Goal: Complete application form: Complete application form

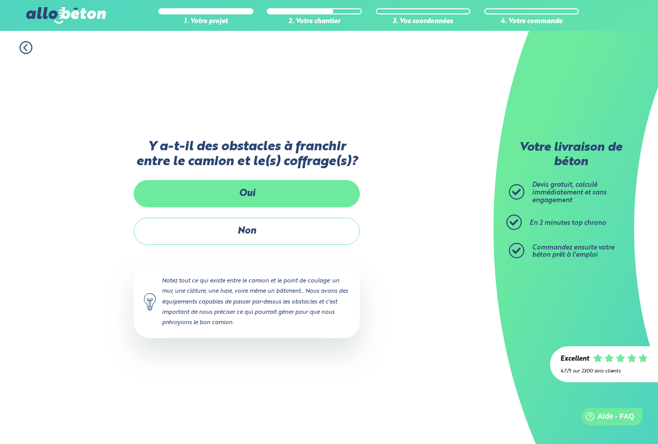
click at [247, 195] on label "Oui" at bounding box center [247, 193] width 226 height 27
click at [0, 0] on input "Oui" at bounding box center [0, 0] width 0 height 0
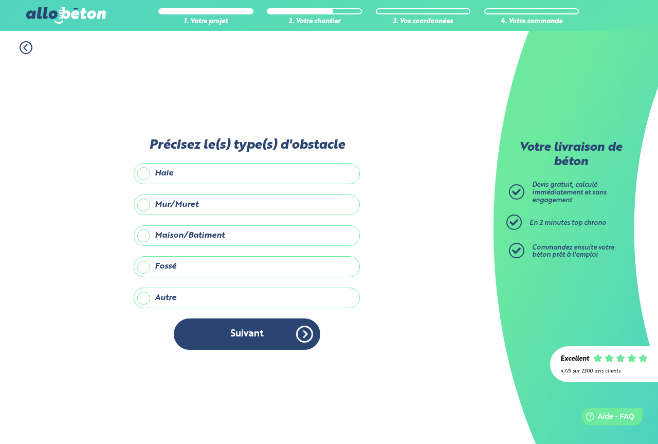
click at [214, 237] on label "Maison/Batiment" at bounding box center [247, 235] width 226 height 21
click at [0, 0] on input "Maison/Batiment" at bounding box center [0, 0] width 0 height 0
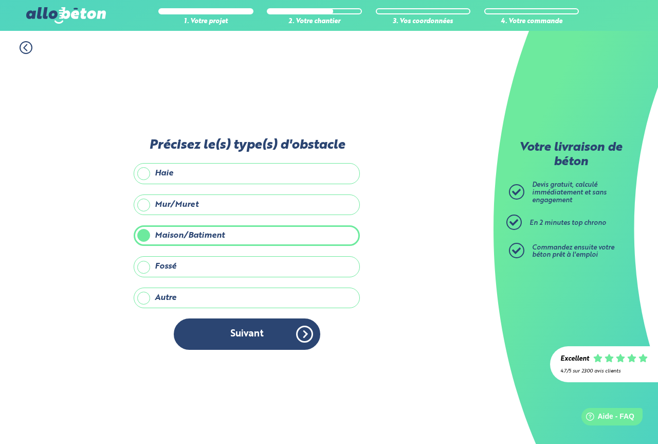
click at [214, 237] on label "Maison/Batiment" at bounding box center [247, 235] width 226 height 21
click at [0, 0] on input "Maison/Batiment" at bounding box center [0, 0] width 0 height 0
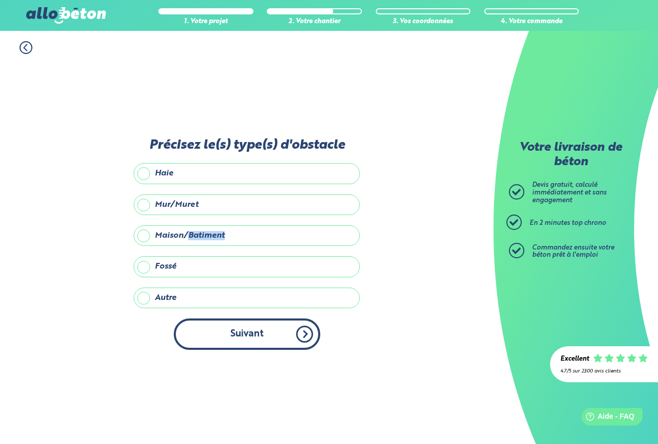
click at [243, 332] on button "Suivant" at bounding box center [247, 333] width 147 height 31
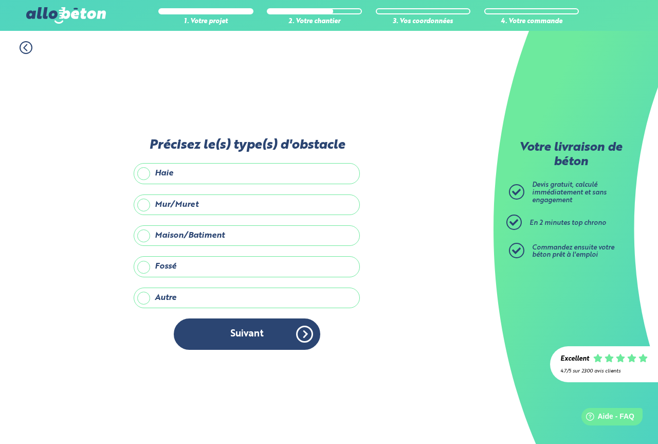
click at [147, 233] on label "Maison/Batiment" at bounding box center [247, 235] width 226 height 21
click at [0, 0] on input "Maison/Batiment" at bounding box center [0, 0] width 0 height 0
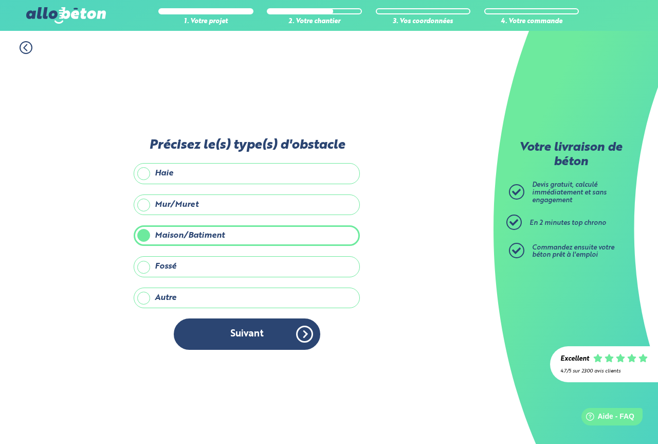
click at [147, 233] on label "Maison/Batiment" at bounding box center [247, 235] width 226 height 21
click at [0, 0] on input "Maison/Batiment" at bounding box center [0, 0] width 0 height 0
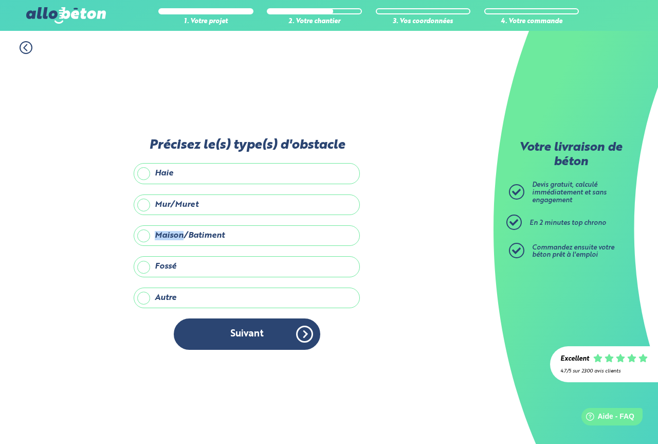
click at [142, 234] on label "Maison/Batiment" at bounding box center [247, 235] width 226 height 21
click at [0, 0] on input "Maison/Batiment" at bounding box center [0, 0] width 0 height 0
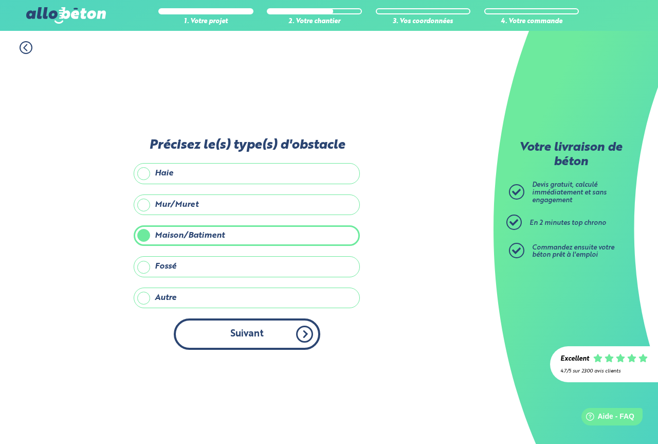
click at [230, 333] on button "Suivant" at bounding box center [247, 333] width 147 height 31
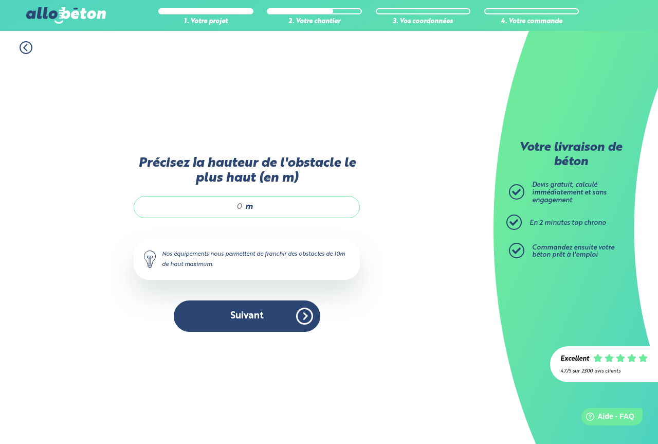
click at [235, 206] on input "Précisez la hauteur de l'obstacle le plus haut (en m)" at bounding box center [194, 207] width 98 height 10
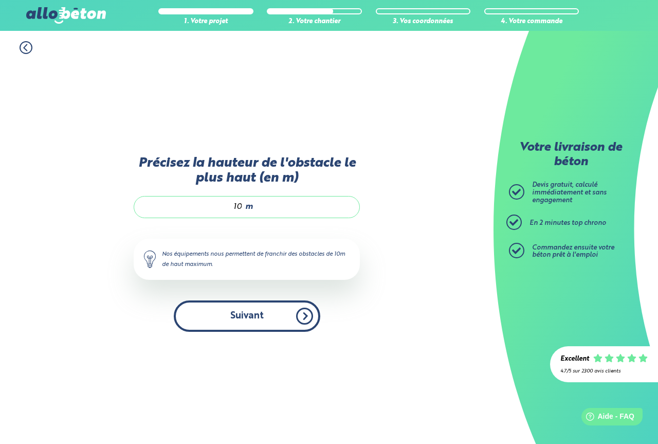
type input "10"
click at [247, 316] on button "Suivant" at bounding box center [247, 315] width 147 height 31
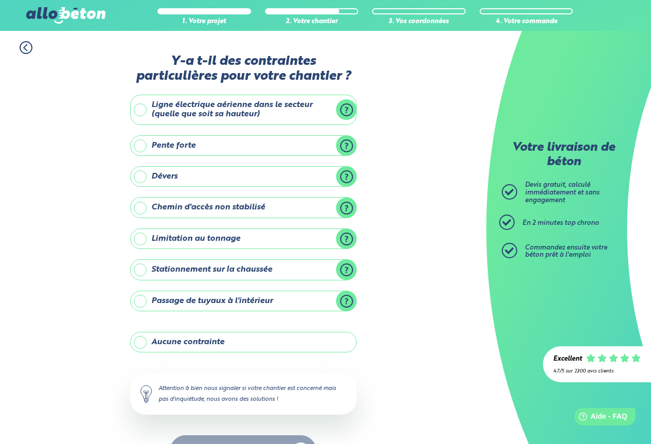
click at [138, 338] on label "Aucune contrainte" at bounding box center [243, 342] width 226 height 21
click at [0, 0] on input "Aucune contrainte" at bounding box center [0, 0] width 0 height 0
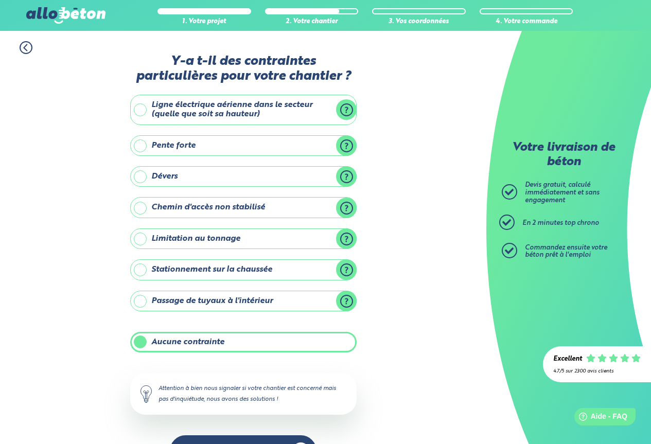
scroll to position [33, 0]
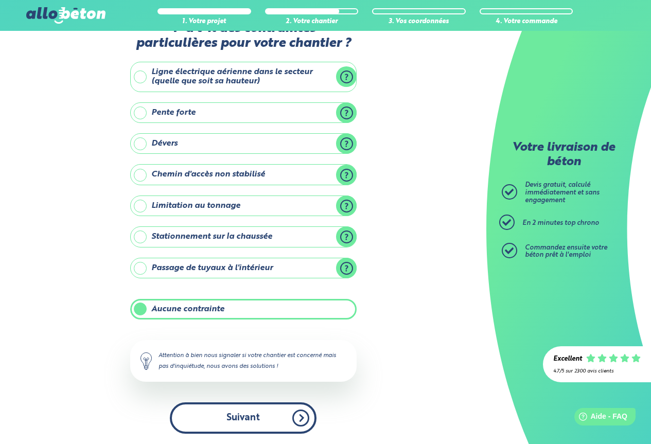
click at [259, 419] on button "Suivant" at bounding box center [243, 417] width 147 height 31
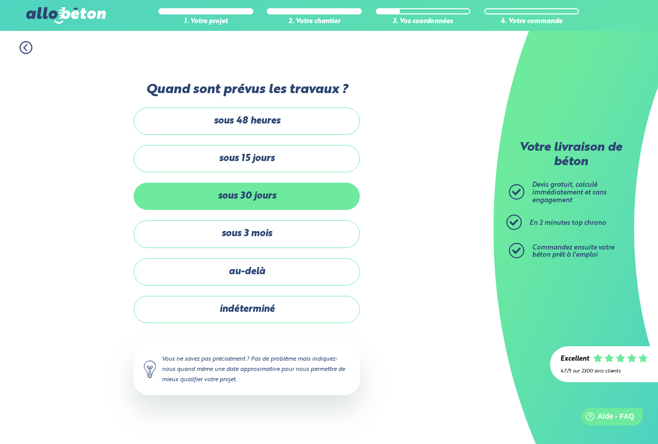
click at [239, 191] on label "sous 30 jours" at bounding box center [247, 196] width 226 height 27
click at [0, 0] on input "sous 30 jours" at bounding box center [0, 0] width 0 height 0
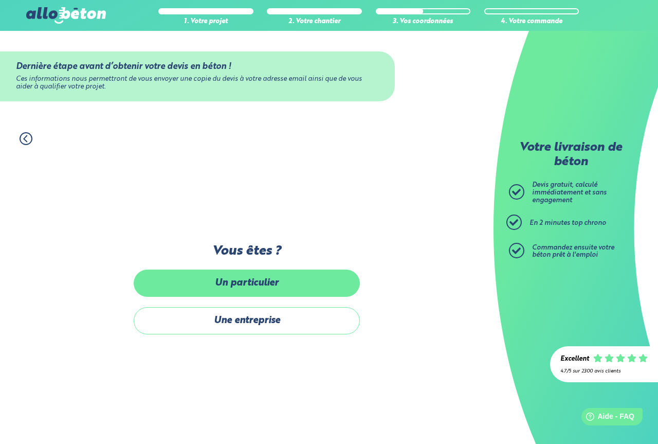
click at [234, 288] on label "Un particulier" at bounding box center [247, 282] width 226 height 27
click at [0, 0] on input "Un particulier" at bounding box center [0, 0] width 0 height 0
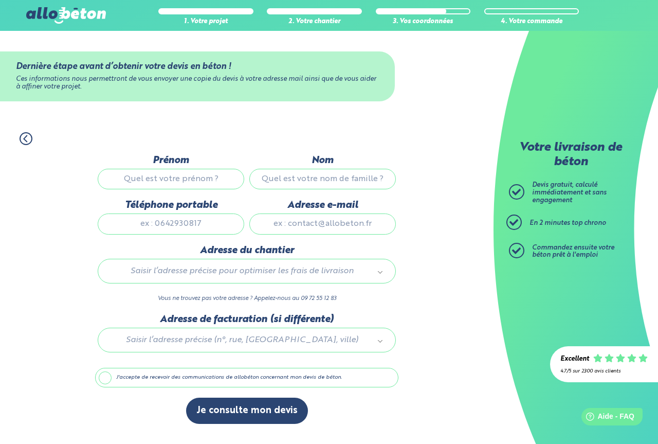
click at [147, 182] on input "Prénom" at bounding box center [171, 179] width 147 height 21
type input "[PERSON_NAME]"
type input "DELMARCELLE"
type input "0475350959"
type input "[EMAIL_ADDRESS][DOMAIN_NAME]"
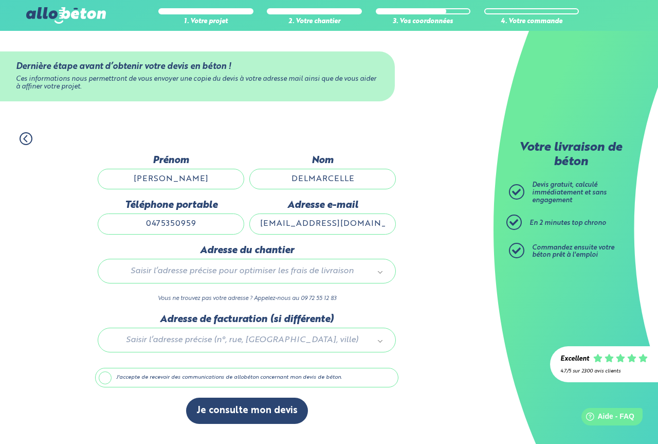
type input "[PERSON_NAME] 10"
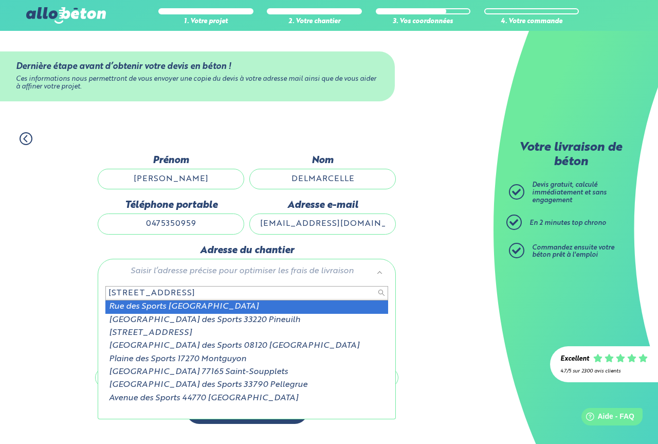
click at [256, 293] on input "[STREET_ADDRESS]" at bounding box center [246, 293] width 283 height 14
click at [264, 295] on input "[STREET_ADDRESS]" at bounding box center [246, 293] width 283 height 14
click at [264, 294] on input "[STREET_ADDRESS]" at bounding box center [246, 293] width 283 height 14
click at [264, 293] on input "[STREET_ADDRESS]" at bounding box center [246, 293] width 283 height 14
click at [210, 293] on input "[STREET_ADDRESS]" at bounding box center [246, 293] width 283 height 14
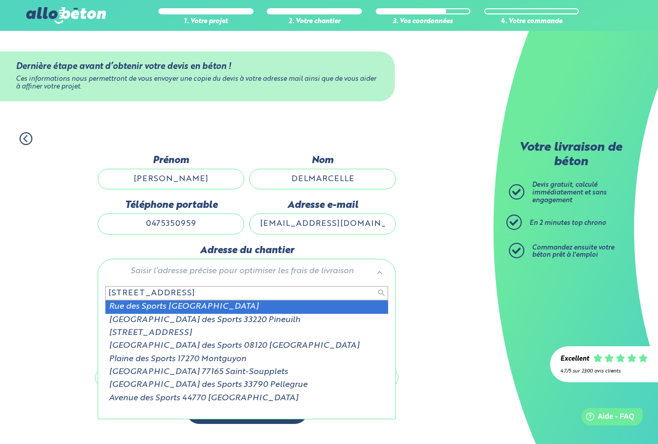
click at [160, 295] on input "[STREET_ADDRESS]" at bounding box center [246, 293] width 283 height 14
click at [309, 292] on input "[STREET_ADDRESS]" at bounding box center [246, 293] width 283 height 14
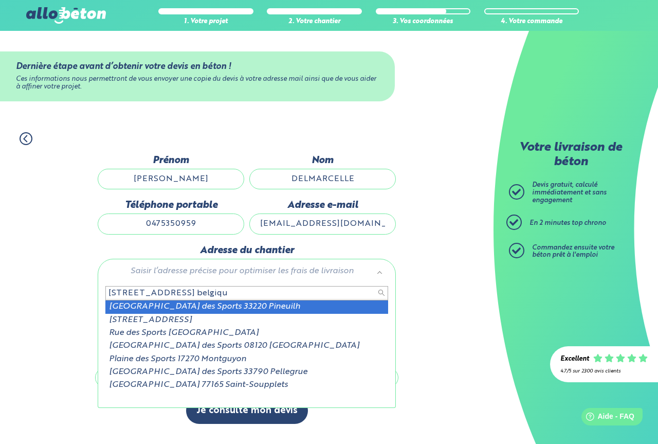
type input "[STREET_ADDRESS] [GEOGRAPHIC_DATA]"
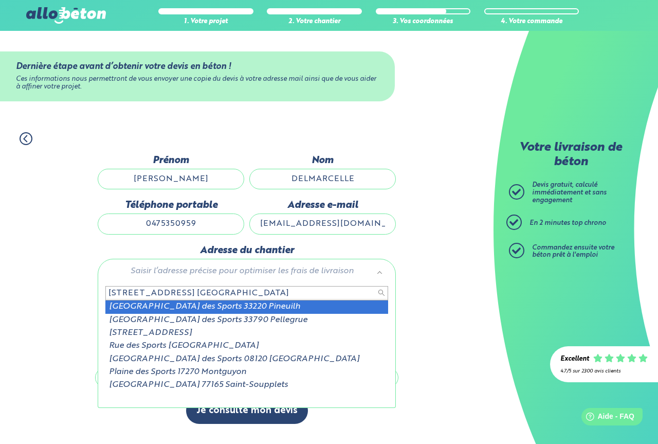
click at [200, 294] on input "[STREET_ADDRESS] [GEOGRAPHIC_DATA]" at bounding box center [246, 293] width 283 height 14
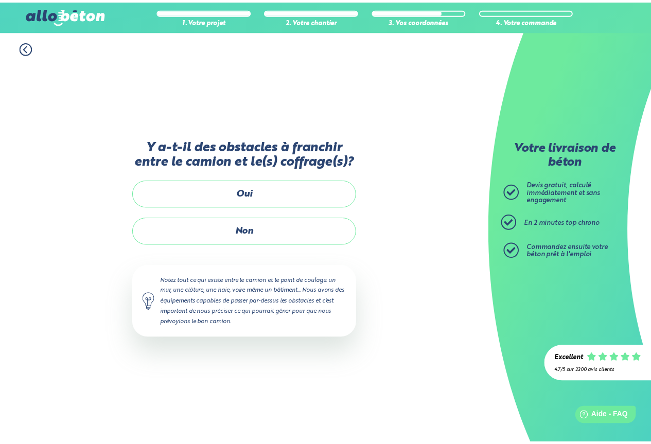
scroll to position [22, 0]
